Goal: Task Accomplishment & Management: Use online tool/utility

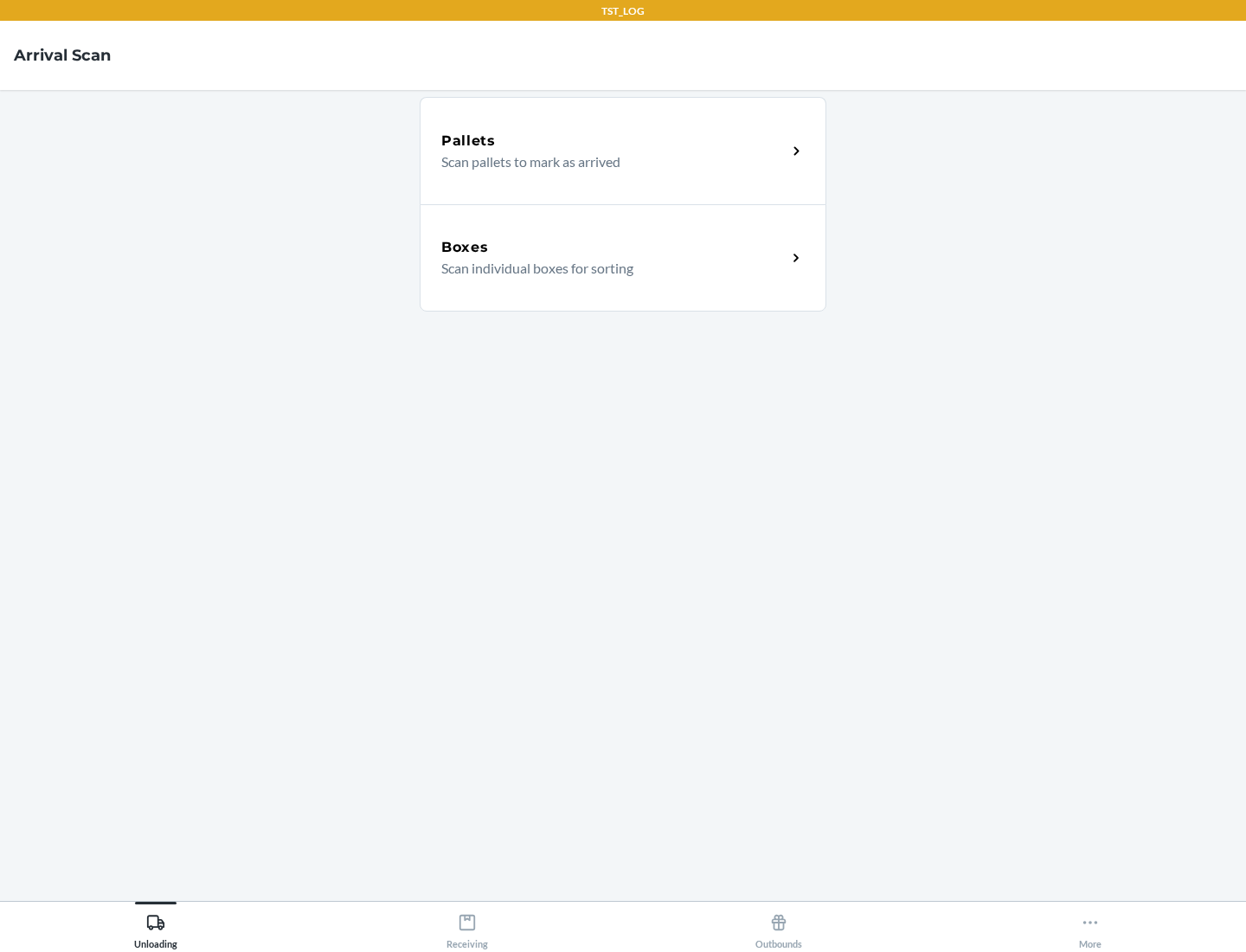
click at [613, 248] on div "Boxes" at bounding box center [614, 247] width 346 height 21
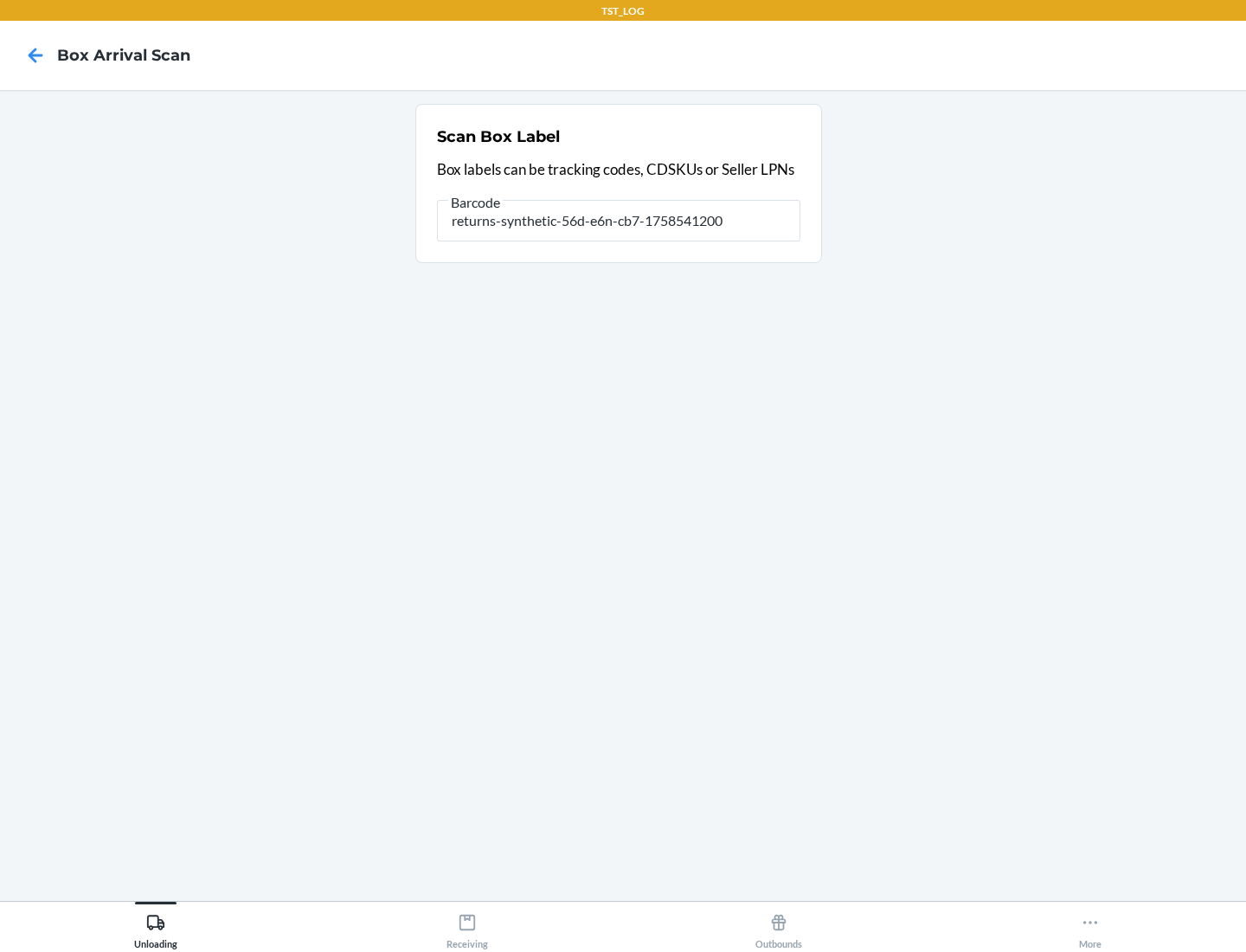
type input "returns-synthetic-56d-e6n-cb7-1758541200"
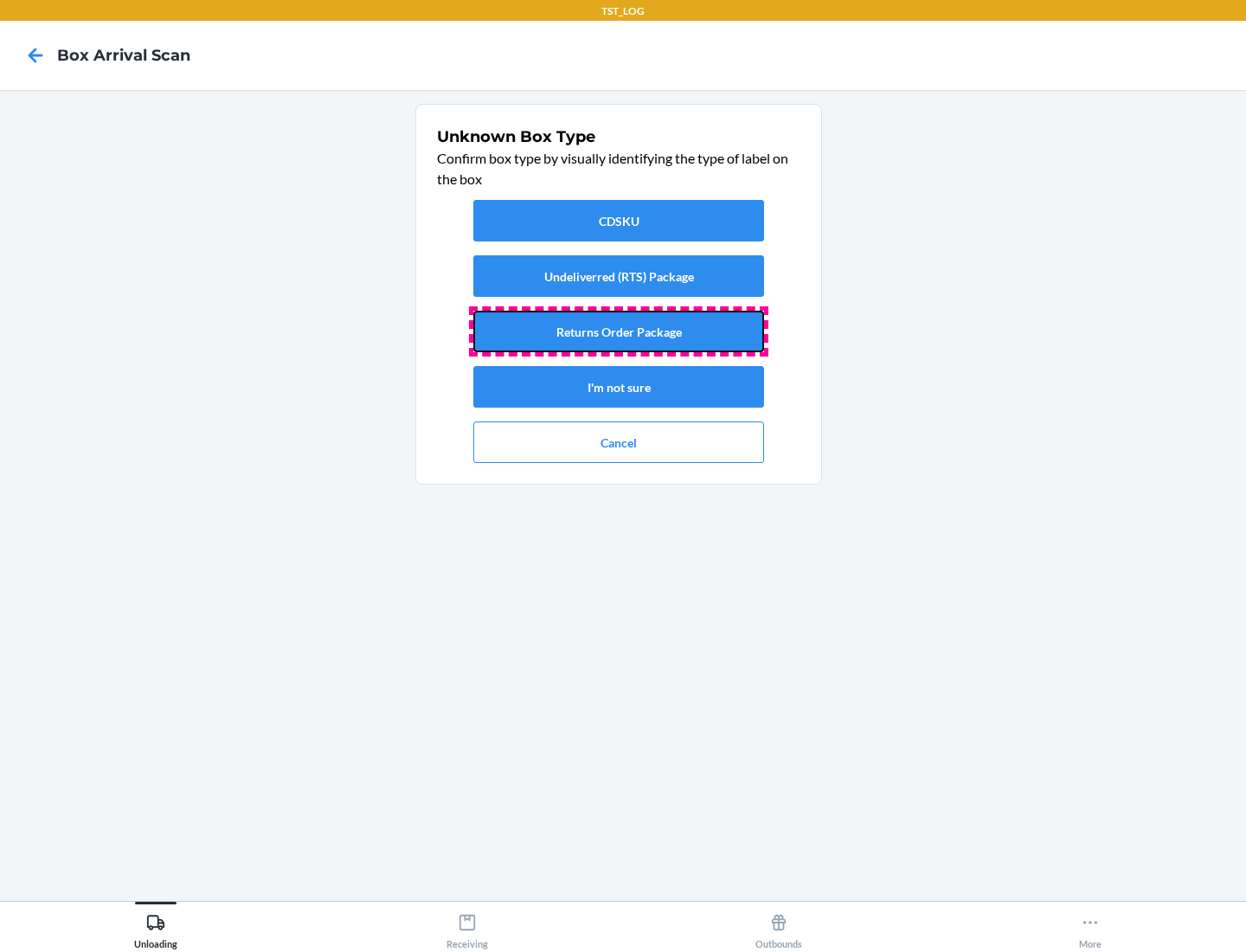
click at [619, 332] on button "Returns Order Package" at bounding box center [619, 331] width 291 height 42
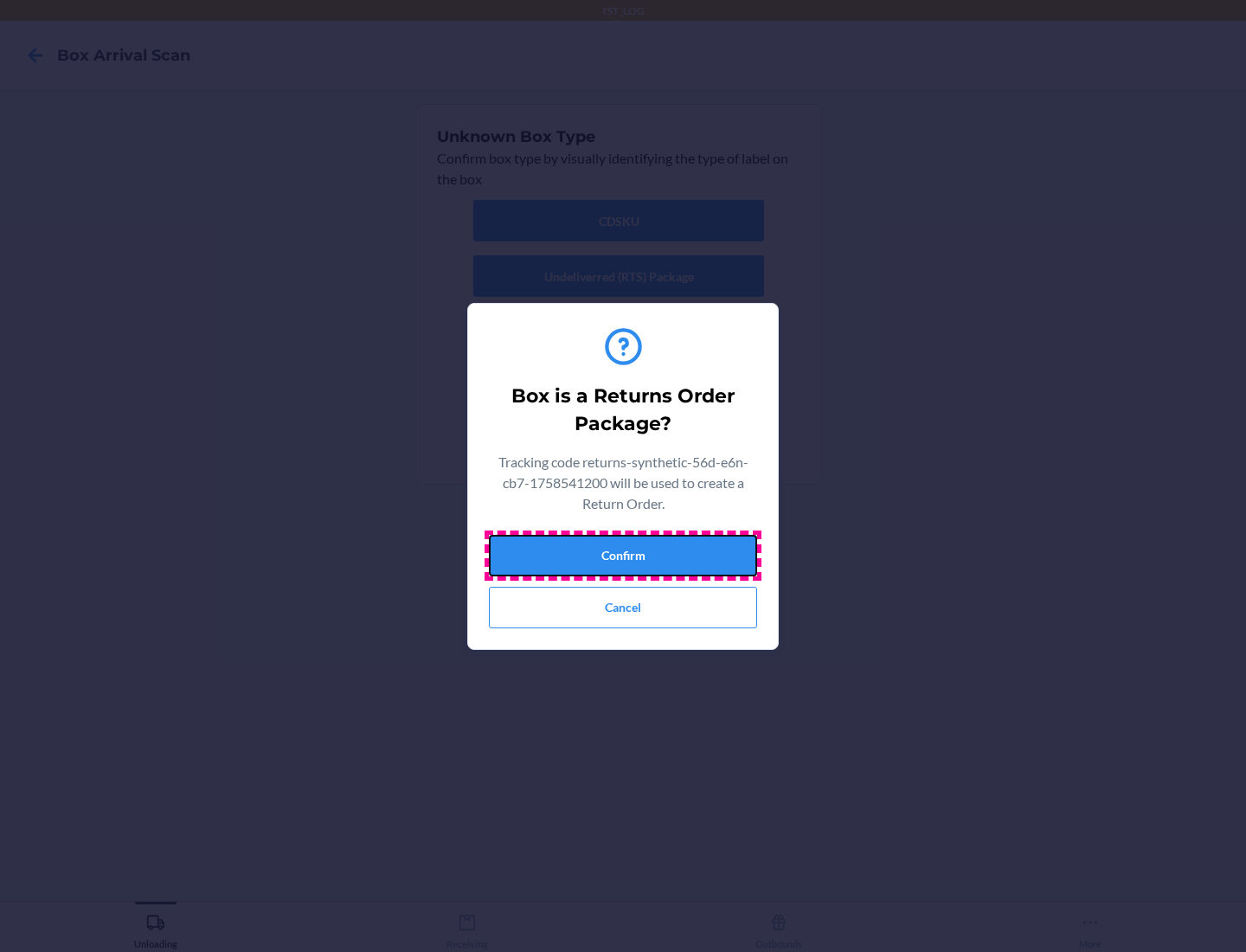
click at [623, 555] on button "Confirm" at bounding box center [623, 556] width 269 height 42
